Goal: Task Accomplishment & Management: Use online tool/utility

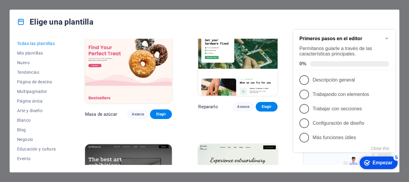
scroll to position [30, 0]
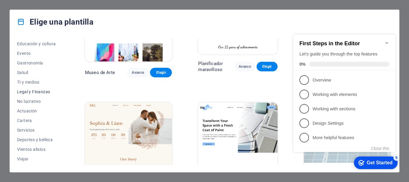
scroll to position [114, 0]
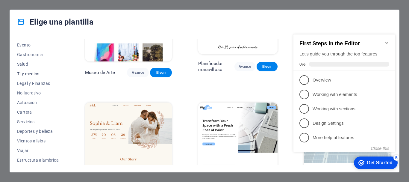
click at [39, 73] on font "TI y medios" at bounding box center [28, 73] width 22 height 5
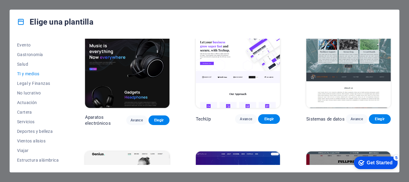
scroll to position [118, 0]
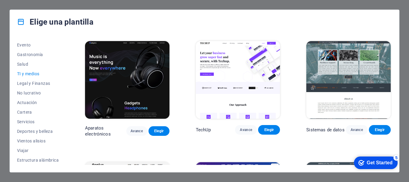
click at [148, 130] on div "Avance Elegir" at bounding box center [147, 131] width 43 height 10
click at [155, 130] on font "Elegir" at bounding box center [159, 131] width 10 height 4
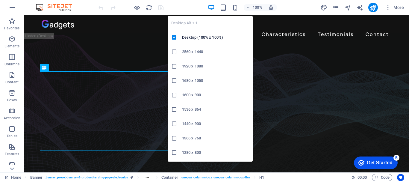
click at [213, 52] on h6 "2560 x 1440" at bounding box center [215, 51] width 67 height 7
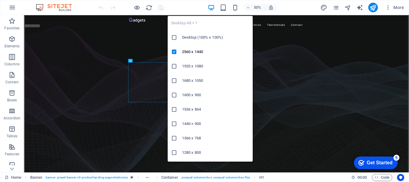
click at [214, 6] on icon "button" at bounding box center [211, 7] width 7 height 7
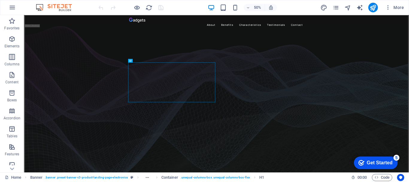
click at [216, 8] on div "50%" at bounding box center [242, 8] width 69 height 10
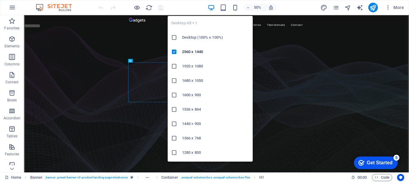
click at [212, 8] on icon "button" at bounding box center [211, 7] width 7 height 7
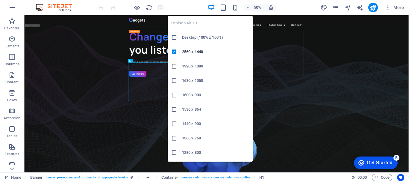
click at [199, 64] on h6 "1920 x 1080" at bounding box center [215, 66] width 67 height 7
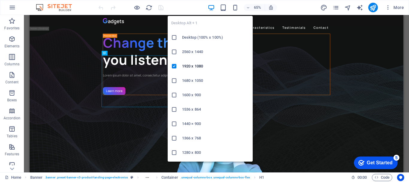
click at [213, 10] on icon "button" at bounding box center [211, 7] width 7 height 7
click at [206, 40] on h6 "Desktop (100% x 100%)" at bounding box center [215, 37] width 67 height 7
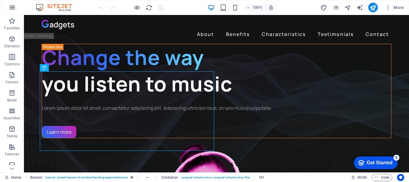
click at [15, 7] on icon "button" at bounding box center [12, 7] width 7 height 7
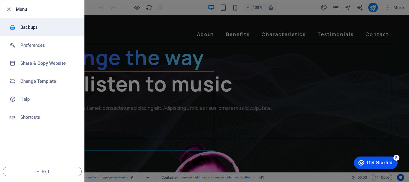
click at [37, 30] on h6 "Backups" at bounding box center [47, 27] width 55 height 7
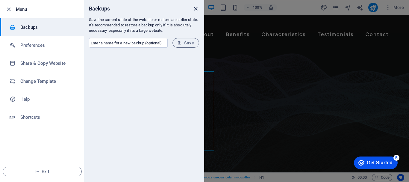
click at [198, 8] on icon "close" at bounding box center [195, 8] width 7 height 7
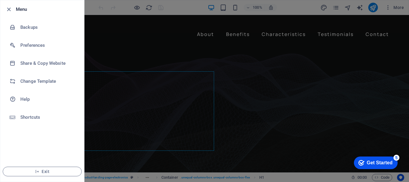
click at [187, 60] on div at bounding box center [204, 91] width 409 height 182
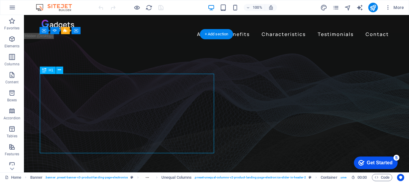
drag, startPoint x: 110, startPoint y: 96, endPoint x: 111, endPoint y: 82, distance: 13.8
drag, startPoint x: 101, startPoint y: 86, endPoint x: 117, endPoint y: 86, distance: 16.2
drag, startPoint x: 108, startPoint y: 86, endPoint x: 127, endPoint y: 86, distance: 19.2
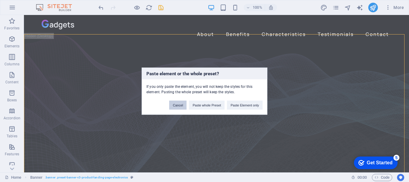
click at [171, 105] on button "Cancel" at bounding box center [177, 104] width 17 height 9
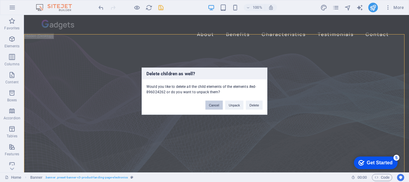
click at [217, 103] on button "Cancel" at bounding box center [214, 104] width 17 height 9
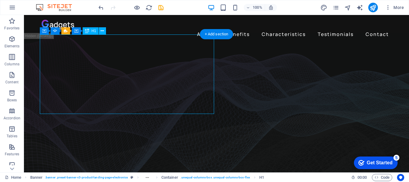
drag, startPoint x: 79, startPoint y: 84, endPoint x: 92, endPoint y: 78, distance: 13.8
drag, startPoint x: 92, startPoint y: 78, endPoint x: 103, endPoint y: 89, distance: 15.7
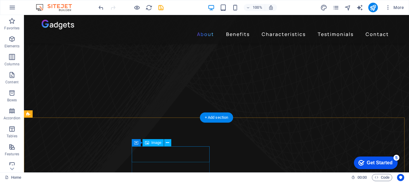
scroll to position [330, 0]
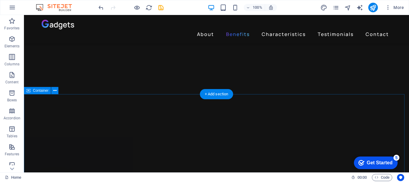
scroll to position [510, 0]
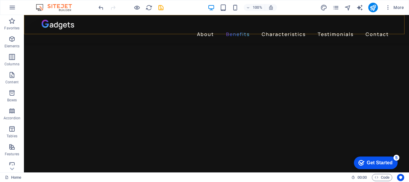
click at [162, 30] on div "About Benefits Characteristics Testimonials Contact" at bounding box center [216, 29] width 385 height 29
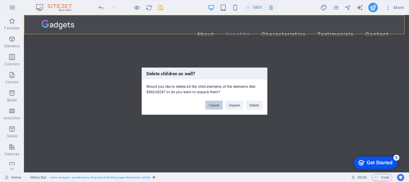
drag, startPoint x: 219, startPoint y: 104, endPoint x: 205, endPoint y: 103, distance: 13.6
click at [219, 104] on button "Cancel" at bounding box center [214, 104] width 17 height 9
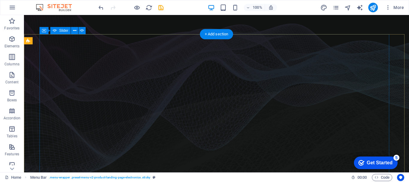
scroll to position [0, 0]
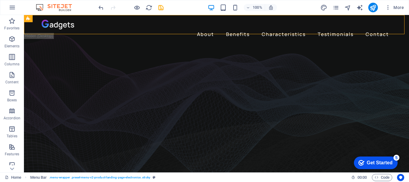
click at [367, 162] on div "Get Started" at bounding box center [380, 162] width 26 height 5
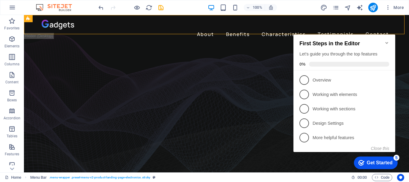
click at [386, 40] on icon "Minimize checklist" at bounding box center [387, 42] width 5 height 5
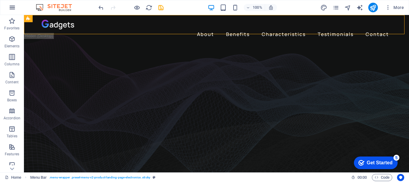
click at [12, 11] on button "button" at bounding box center [12, 7] width 14 height 14
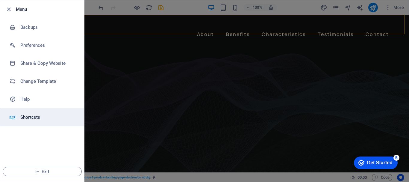
click at [41, 120] on h6 "Shortcuts" at bounding box center [47, 117] width 55 height 7
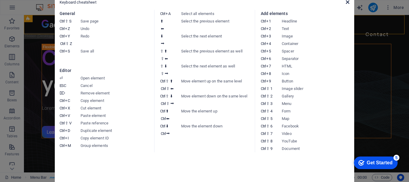
click at [347, 1] on icon at bounding box center [348, 2] width 4 height 5
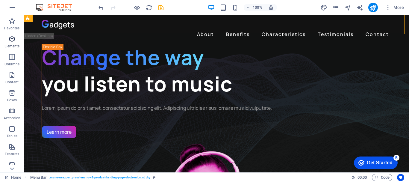
click at [10, 43] on span "Elements" at bounding box center [12, 42] width 24 height 14
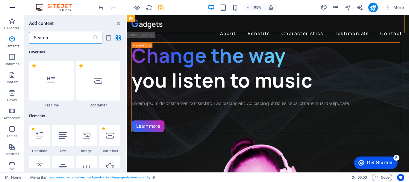
click at [15, 2] on button "button" at bounding box center [12, 7] width 14 height 14
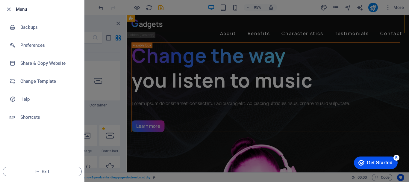
scroll to position [51, 0]
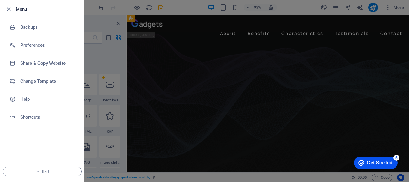
click at [130, 56] on div at bounding box center [204, 91] width 409 height 182
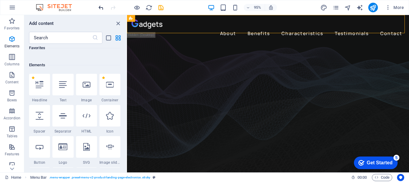
click at [100, 8] on icon "undo" at bounding box center [101, 7] width 7 height 7
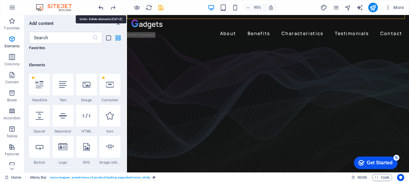
click at [102, 9] on icon "undo" at bounding box center [101, 7] width 7 height 7
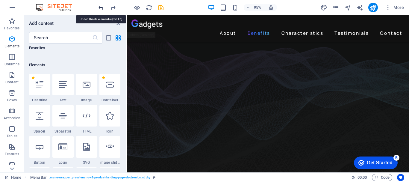
click at [102, 9] on icon "undo" at bounding box center [101, 7] width 7 height 7
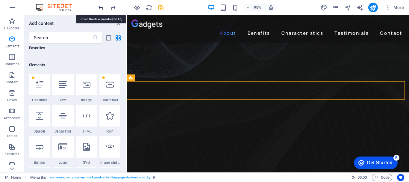
click at [102, 9] on icon "undo" at bounding box center [101, 7] width 7 height 7
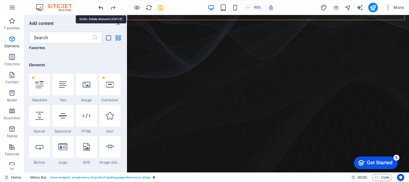
scroll to position [14, 0]
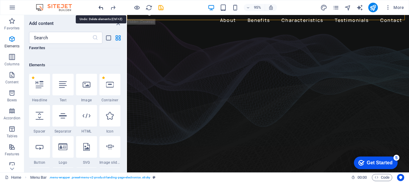
click at [102, 9] on icon "undo" at bounding box center [101, 7] width 7 height 7
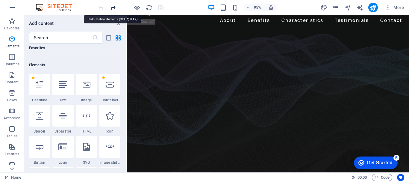
click at [111, 10] on icon "redo" at bounding box center [113, 7] width 7 height 7
click at [52, 11] on div "95% More" at bounding box center [204, 7] width 409 height 14
click at [40, 2] on div "95% More" at bounding box center [204, 7] width 409 height 14
click at [100, 10] on icon "undo" at bounding box center [101, 7] width 7 height 7
click at [100, 10] on div at bounding box center [130, 8] width 67 height 10
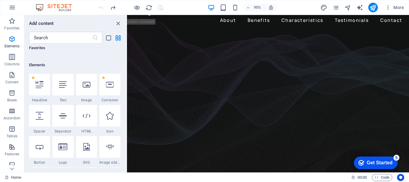
click at [100, 10] on div at bounding box center [130, 8] width 67 height 10
drag, startPoint x: 100, startPoint y: 10, endPoint x: 147, endPoint y: 9, distance: 47.4
click at [100, 10] on div at bounding box center [130, 8] width 67 height 10
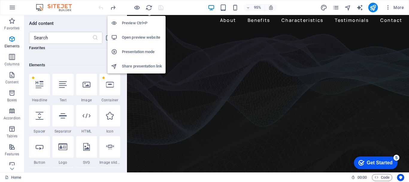
drag, startPoint x: 135, startPoint y: 10, endPoint x: 147, endPoint y: 13, distance: 12.4
click at [136, 10] on icon "button" at bounding box center [137, 7] width 7 height 7
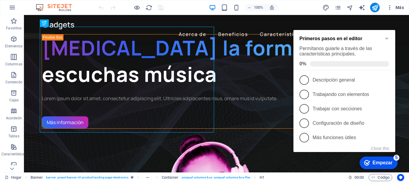
scroll to position [138, 0]
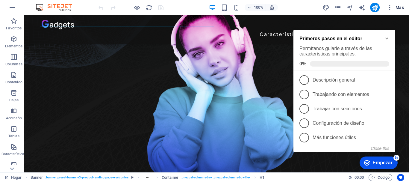
click at [398, 10] on font "Más" at bounding box center [400, 7] width 8 height 5
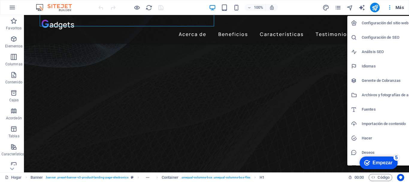
drag, startPoint x: 195, startPoint y: 5, endPoint x: 159, endPoint y: 6, distance: 35.7
click at [192, 5] on div at bounding box center [204, 91] width 409 height 182
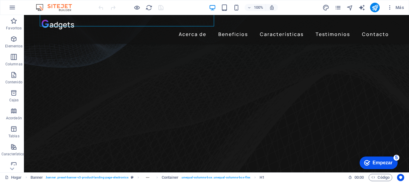
click at [148, 10] on icon "recargar" at bounding box center [149, 7] width 7 height 7
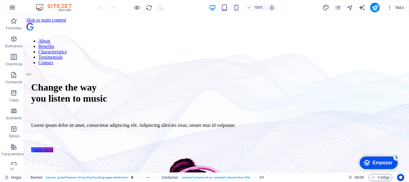
scroll to position [0, 0]
click at [14, 8] on icon "button" at bounding box center [12, 7] width 7 height 7
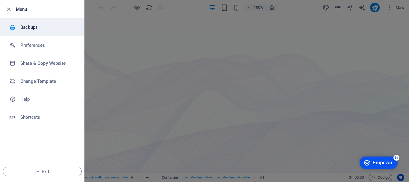
click at [31, 29] on h6 "Backups" at bounding box center [47, 27] width 55 height 7
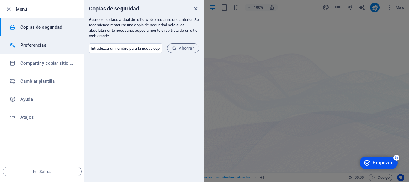
click at [24, 50] on li "Preferencias" at bounding box center [42, 45] width 84 height 18
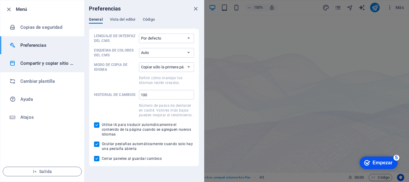
click at [27, 64] on font "Compartir y copiar sitio web" at bounding box center [49, 63] width 58 height 5
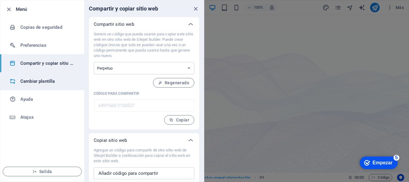
click at [32, 85] on li "Cambiar plantilla" at bounding box center [42, 81] width 84 height 18
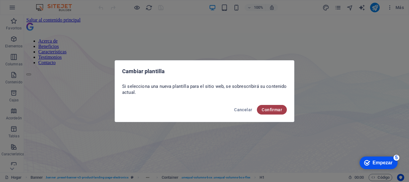
click at [271, 111] on font "Confirmar" at bounding box center [272, 109] width 20 height 5
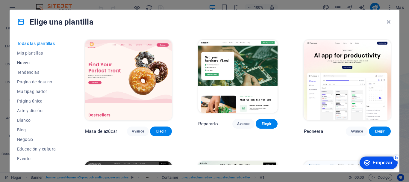
click at [28, 63] on font "Nuevo" at bounding box center [23, 62] width 13 height 5
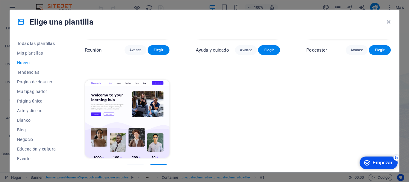
scroll to position [444, 0]
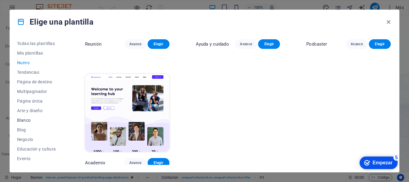
click at [26, 120] on font "Blanco" at bounding box center [23, 120] width 13 height 5
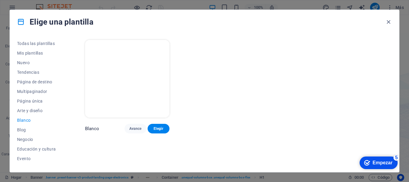
click at [144, 85] on img at bounding box center [127, 79] width 85 height 78
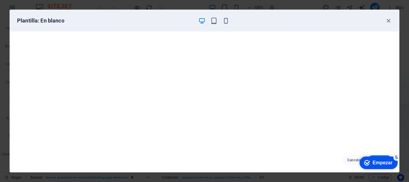
click at [382, 159] on div "checkmark Empezar 5" at bounding box center [379, 162] width 38 height 13
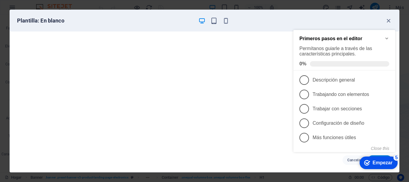
click at [385, 37] on h2 "Primeros pasos en el editor" at bounding box center [345, 38] width 90 height 5
drag, startPoint x: 388, startPoint y: 37, endPoint x: 378, endPoint y: 59, distance: 23.5
click at [388, 38] on icon "Minimize checklist" at bounding box center [387, 38] width 5 height 5
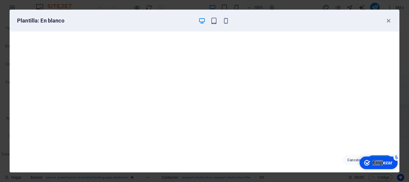
drag, startPoint x: 448, startPoint y: 295, endPoint x: 365, endPoint y: 138, distance: 177.0
click html "checkmark Empezar 5 Primeros pasos en el editor Permítanos guiarle a través de …"
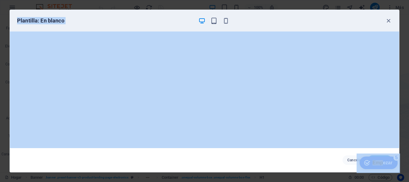
drag, startPoint x: 356, startPoint y: 24, endPoint x: 354, endPoint y: -13, distance: 36.3
click at [354, 0] on html "Texto original Valora esta traducción Tu opinión servirá para ayudar a mejorar …" at bounding box center [204, 91] width 409 height 182
click at [379, 17] on div "Plantilla: En blanco" at bounding box center [201, 20] width 368 height 7
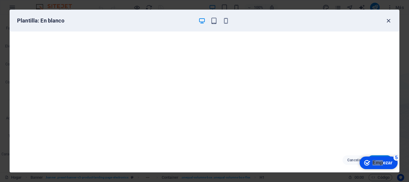
click at [386, 19] on icon "button" at bounding box center [388, 20] width 7 height 7
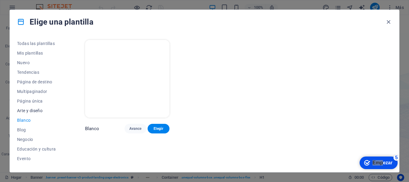
click at [21, 107] on button "Arte y diseño" at bounding box center [38, 111] width 42 height 10
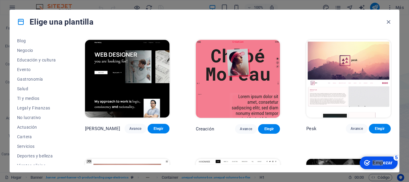
scroll to position [114, 0]
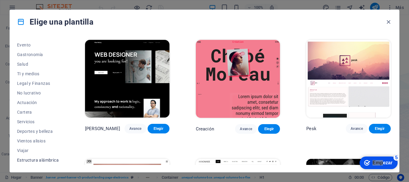
click at [42, 157] on button "Estructura alámbrica" at bounding box center [38, 160] width 42 height 10
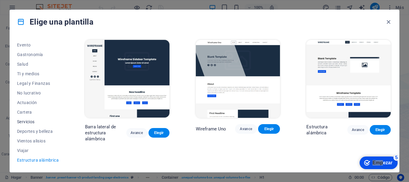
click at [31, 121] on font "Servicios" at bounding box center [26, 121] width 18 height 5
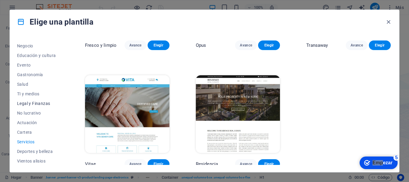
scroll to position [84, 0]
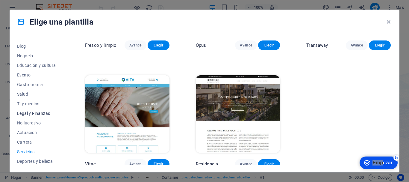
click at [43, 112] on font "Legal y Finanzas" at bounding box center [33, 113] width 33 height 5
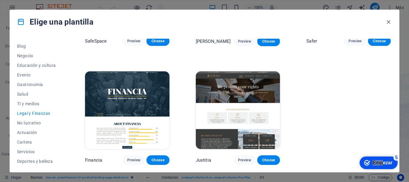
scroll to position [86, 0]
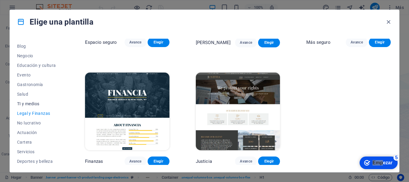
click at [34, 104] on font "TI y medios" at bounding box center [28, 103] width 22 height 5
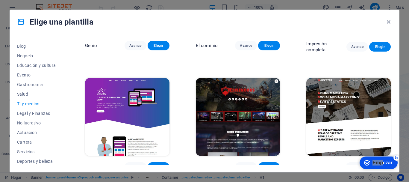
scroll to position [328, 0]
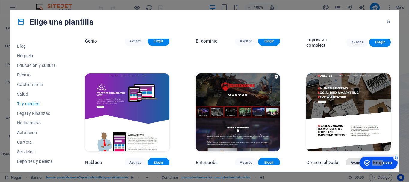
click at [353, 160] on font "Avance" at bounding box center [357, 162] width 12 height 4
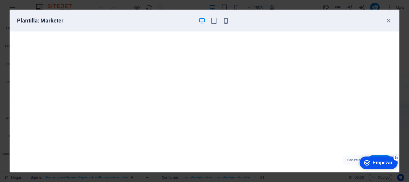
click at [397, 158] on font "5" at bounding box center [397, 157] width 3 height 5
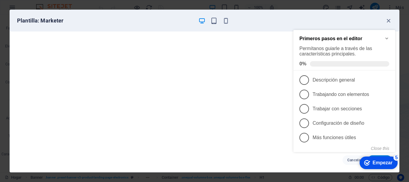
drag, startPoint x: 384, startPoint y: 37, endPoint x: 564, endPoint y: 91, distance: 187.5
click at [384, 37] on h2 "Primeros pasos en el editor" at bounding box center [345, 38] width 90 height 5
click at [387, 37] on icon "Minimize checklist" at bounding box center [387, 38] width 5 height 5
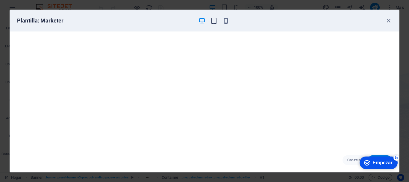
click at [214, 21] on icon "button" at bounding box center [214, 20] width 7 height 7
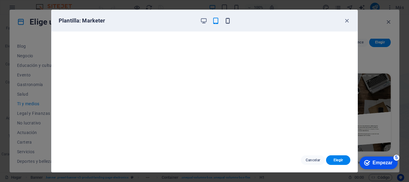
click at [227, 20] on icon "button" at bounding box center [227, 20] width 7 height 7
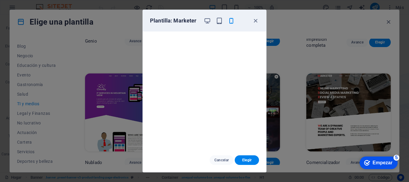
drag, startPoint x: 240, startPoint y: 18, endPoint x: 241, endPoint y: 2, distance: 15.6
click at [241, 2] on div "Plantilla: Marketer Cancelar Elegir" at bounding box center [204, 91] width 409 height 182
click at [209, 20] on icon "button" at bounding box center [207, 20] width 7 height 7
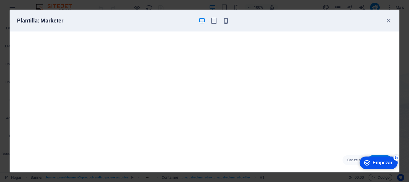
click at [386, 160] on font "Empezar" at bounding box center [383, 162] width 20 height 5
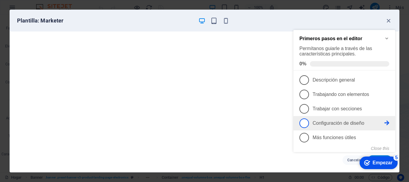
click at [391, 121] on li "4 Configuración de diseño - incompleto" at bounding box center [345, 123] width 102 height 14
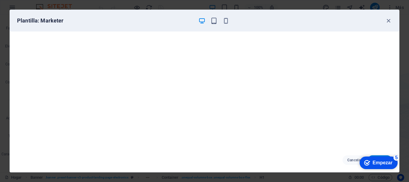
drag, startPoint x: 385, startPoint y: 159, endPoint x: 360, endPoint y: 157, distance: 24.9
click html "checkmark Empezar 5 Primeros pasos en el editor Permítanos guiarle a través de …"
click at [387, 22] on icon "button" at bounding box center [388, 20] width 7 height 7
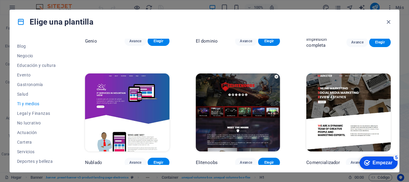
click at [235, 120] on img at bounding box center [238, 112] width 85 height 78
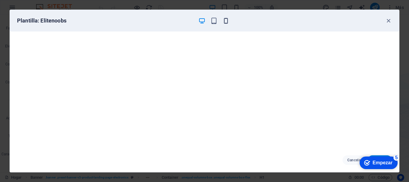
click at [227, 23] on icon "button" at bounding box center [226, 20] width 7 height 7
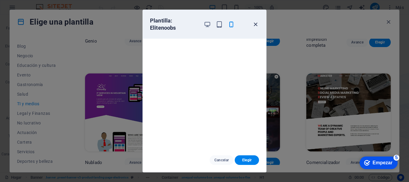
click at [254, 24] on icon "button" at bounding box center [255, 24] width 7 height 7
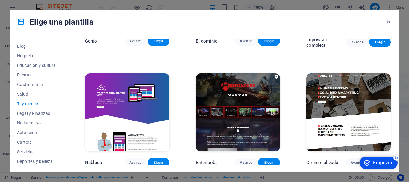
click at [356, 116] on img at bounding box center [349, 112] width 85 height 78
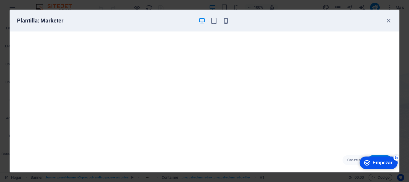
scroll to position [1, 0]
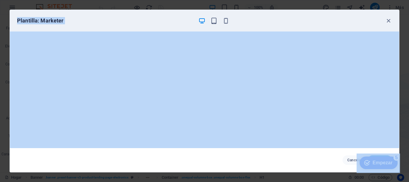
drag, startPoint x: 370, startPoint y: 13, endPoint x: 352, endPoint y: 28, distance: 23.4
click at [341, 0] on html "Texto original Valora esta traducción Tu opinión servirá para ayudar a mejorar …" at bounding box center [204, 91] width 409 height 182
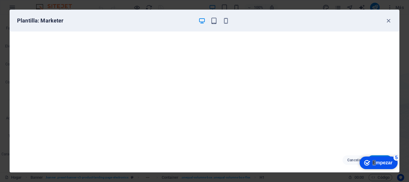
drag, startPoint x: 378, startPoint y: 161, endPoint x: 707, endPoint y: 319, distance: 364.5
click html "checkmark Empezar 5 Primeros pasos en el editor Permítanos guiarle a través de …"
click at [373, 162] on font "Empezar" at bounding box center [383, 162] width 20 height 5
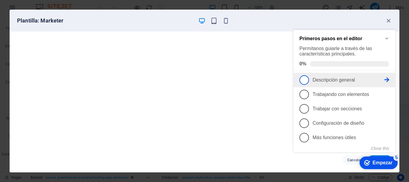
click at [321, 81] on font "Descripción general" at bounding box center [334, 79] width 42 height 5
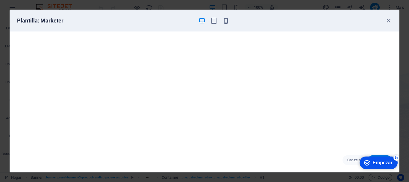
click at [387, 166] on div "checkmark Empezar 5" at bounding box center [379, 162] width 38 height 13
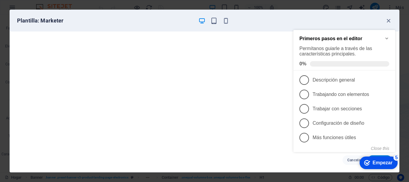
scroll to position [0, 0]
click at [388, 37] on icon "Minimize checklist" at bounding box center [387, 38] width 5 height 5
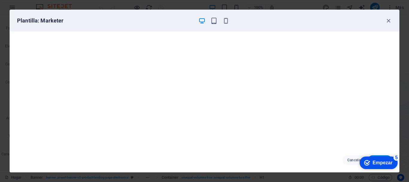
drag, startPoint x: 386, startPoint y: 167, endPoint x: 454, endPoint y: 295, distance: 145.2
click at [387, 166] on div "checkmark Empezar 5" at bounding box center [379, 162] width 38 height 13
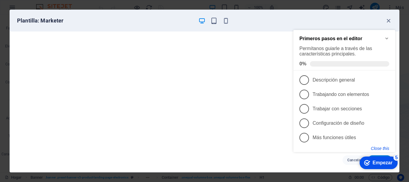
click at [382, 148] on button "Close this" at bounding box center [380, 148] width 18 height 5
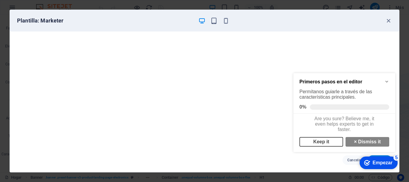
click at [330, 144] on link "Keep it" at bounding box center [322, 142] width 44 height 10
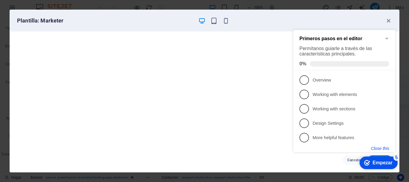
click at [389, 147] on button "Close this" at bounding box center [380, 148] width 18 height 5
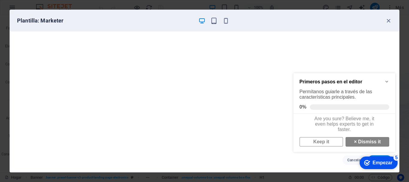
click at [369, 150] on div "Primeros pasos en el editor Permítanos guiarle a través de las características …" at bounding box center [345, 112] width 102 height 78
click at [372, 147] on link "× Dismiss it" at bounding box center [368, 142] width 44 height 10
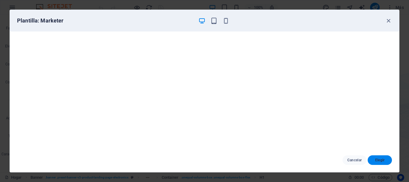
click at [377, 161] on font "Elegir" at bounding box center [381, 160] width 10 height 4
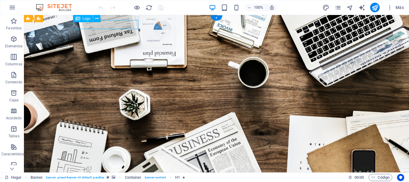
select select "px"
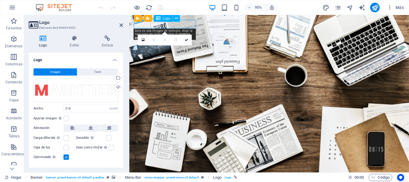
drag, startPoint x: 192, startPoint y: 24, endPoint x: 171, endPoint y: 28, distance: 21.6
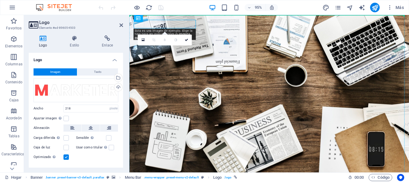
drag, startPoint x: 179, startPoint y: 25, endPoint x: 182, endPoint y: 33, distance: 7.6
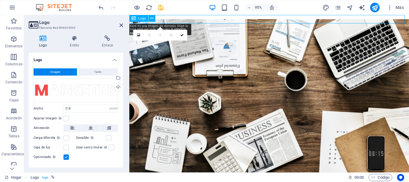
click at [199, 17] on div at bounding box center [276, 19] width 295 height 9
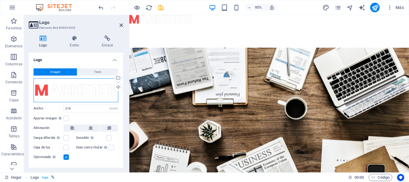
scroll to position [60, 0]
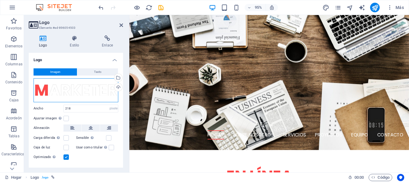
click at [96, 94] on div "Arrastre los archivos aquí, haga clic para elegir archivos o seleccione archivo…" at bounding box center [76, 90] width 85 height 24
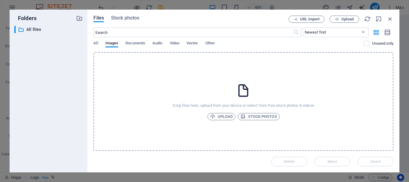
scroll to position [0, 0]
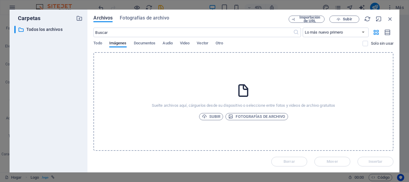
click at [394, 18] on div "Archivos Fotografías de archivo Importación de URL Subir ​ Lo más nuevo primero…" at bounding box center [244, 91] width 312 height 163
drag, startPoint x: 390, startPoint y: 19, endPoint x: 217, endPoint y: 49, distance: 176.0
click at [390, 19] on icon "button" at bounding box center [390, 19] width 7 height 7
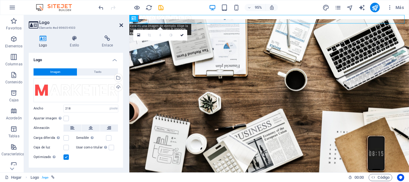
click at [120, 25] on icon at bounding box center [122, 25] width 4 height 5
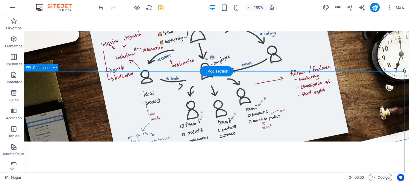
scroll to position [569, 0]
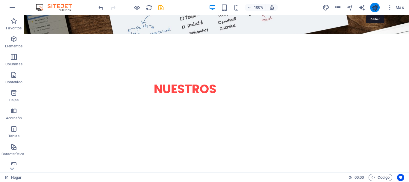
click at [373, 10] on icon "publicar" at bounding box center [375, 7] width 7 height 7
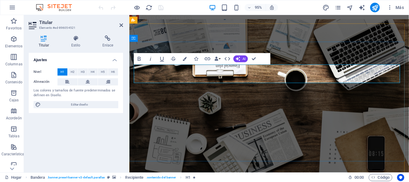
click at [144, 58] on button "Atrevido" at bounding box center [139, 58] width 11 height 11
drag, startPoint x: 137, startPoint y: 57, endPoint x: 40, endPoint y: 60, distance: 97.5
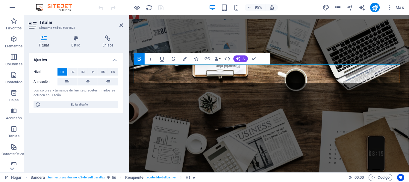
click at [137, 57] on icon "button" at bounding box center [139, 58] width 7 height 7
click at [87, 107] on span "Editar diseño" at bounding box center [80, 104] width 74 height 7
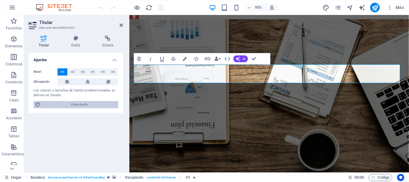
select select "rem"
select select "300"
select select "px"
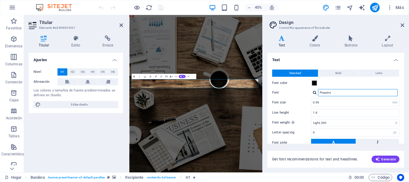
click at [347, 95] on input "Poppins" at bounding box center [358, 92] width 80 height 7
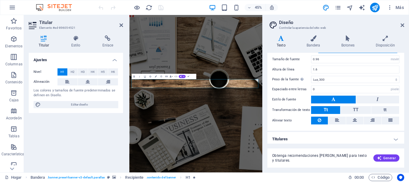
scroll to position [46, 0]
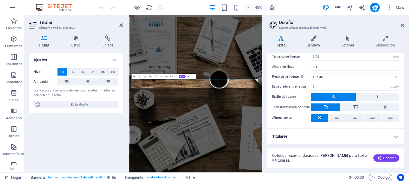
click at [401, 22] on h2 "Diseño" at bounding box center [341, 22] width 125 height 5
click at [405, 27] on aside "Diseño Controlar la apariencia del sitio web Variantes Texto Bandera Botones Di…" at bounding box center [336, 93] width 147 height 157
